Goal: Contribute content

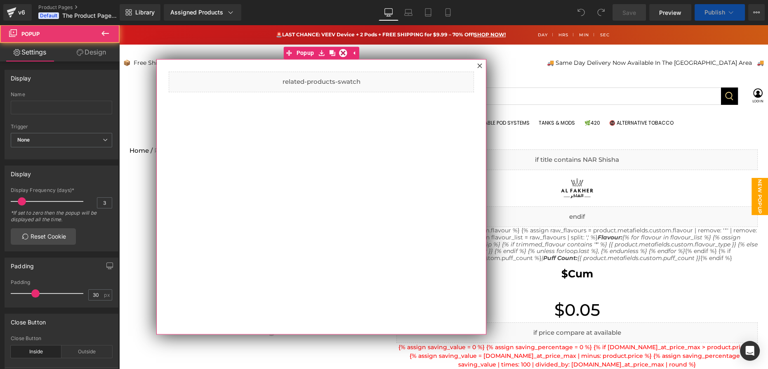
click at [479, 66] on icon at bounding box center [479, 65] width 5 height 5
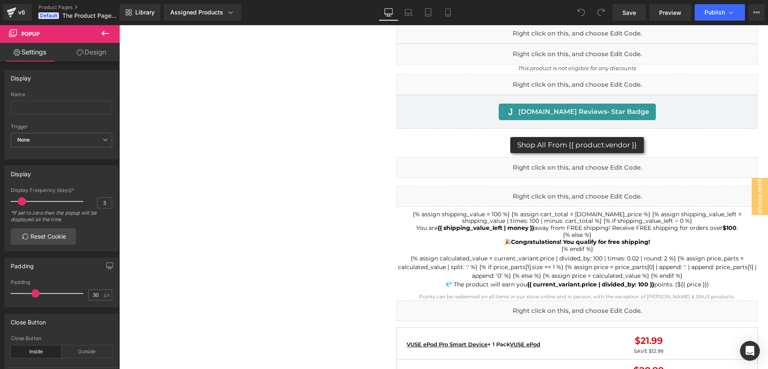
click at [109, 33] on icon at bounding box center [105, 33] width 10 height 10
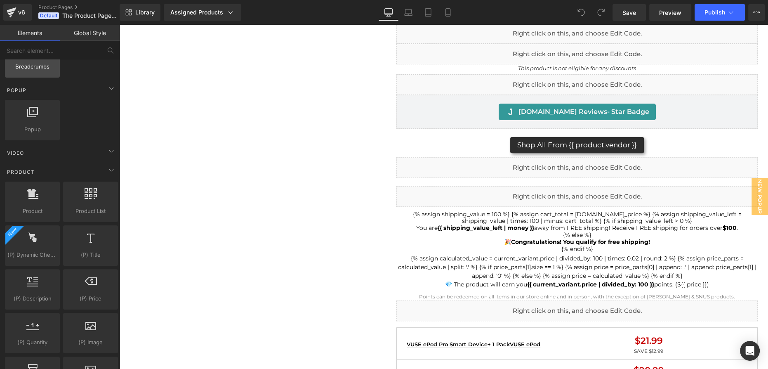
scroll to position [187, 0]
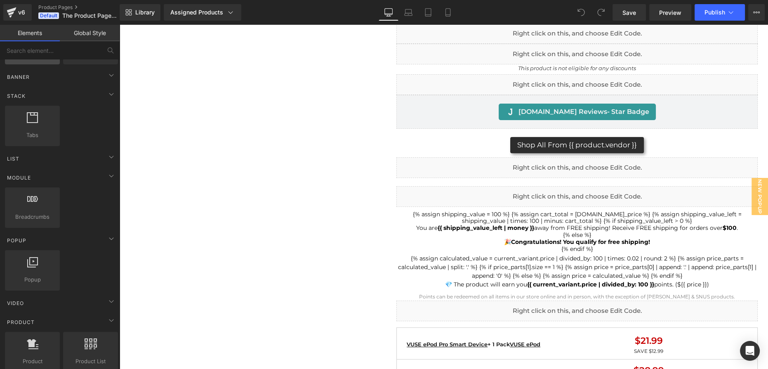
click at [57, 59] on div "Separator separators, dividers, horizontal lines" at bounding box center [32, 44] width 55 height 40
click at [60, 54] on input "text" at bounding box center [50, 50] width 101 height 18
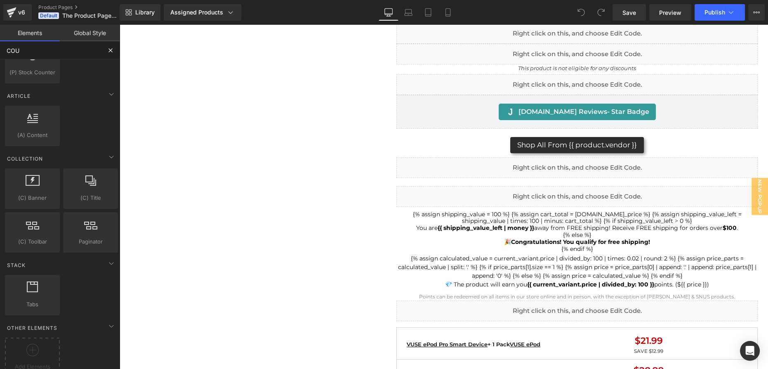
scroll to position [0, 0]
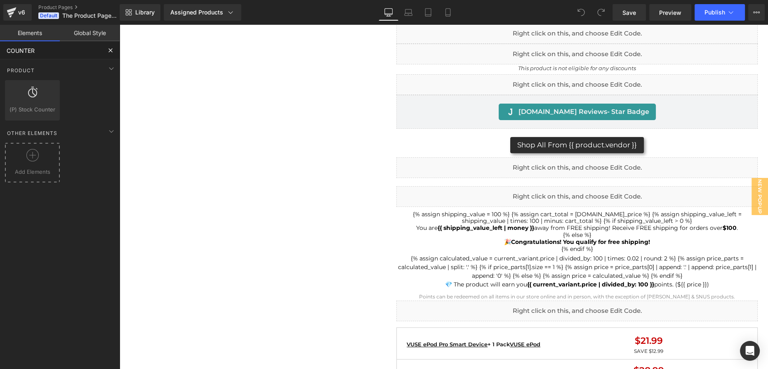
click at [38, 157] on div at bounding box center [32, 158] width 51 height 19
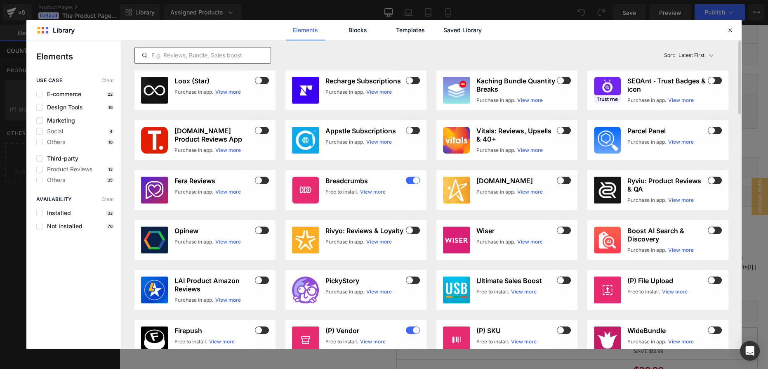
type input "COUNTER"
click at [214, 52] on input "text" at bounding box center [203, 55] width 136 height 10
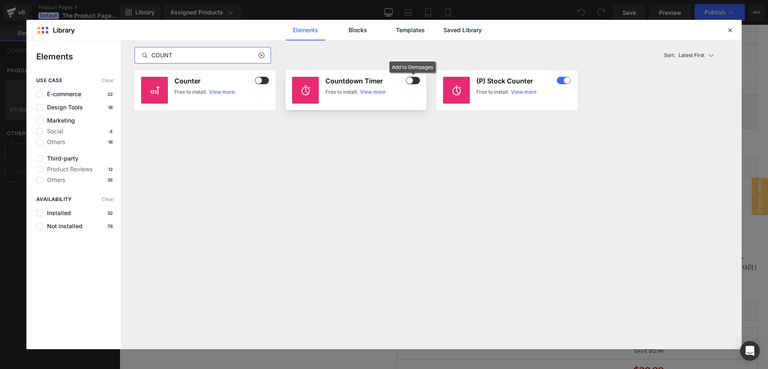
type input "COUNT"
click at [413, 82] on span at bounding box center [413, 80] width 14 height 7
click at [731, 33] on icon at bounding box center [729, 29] width 7 height 7
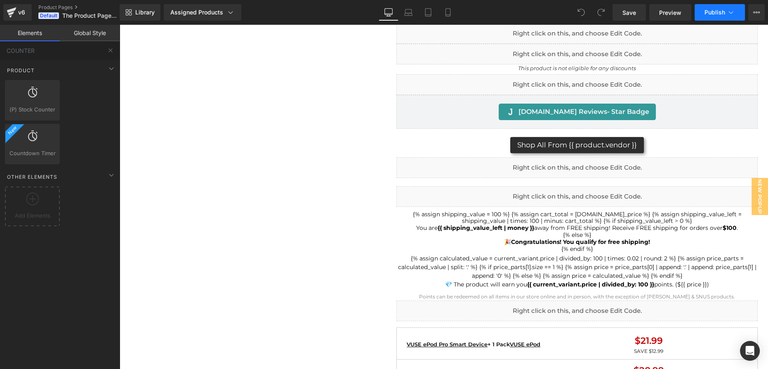
click at [735, 16] on button "Publish" at bounding box center [719, 12] width 50 height 16
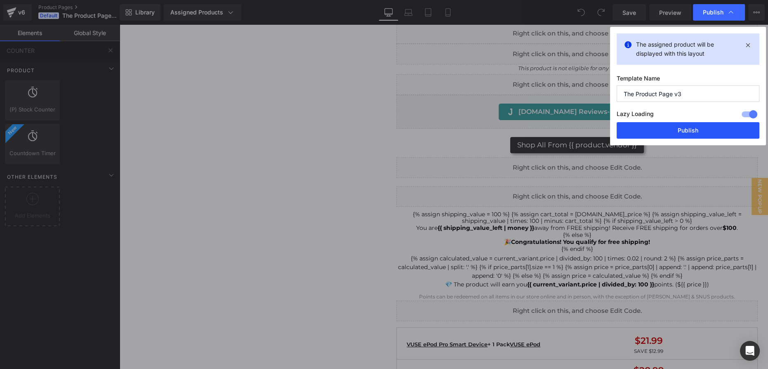
click at [713, 132] on button "Publish" at bounding box center [687, 130] width 143 height 16
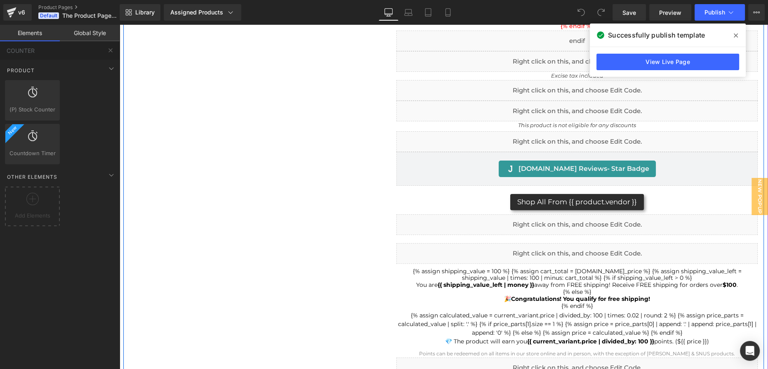
scroll to position [262, 0]
